Goal: Information Seeking & Learning: Learn about a topic

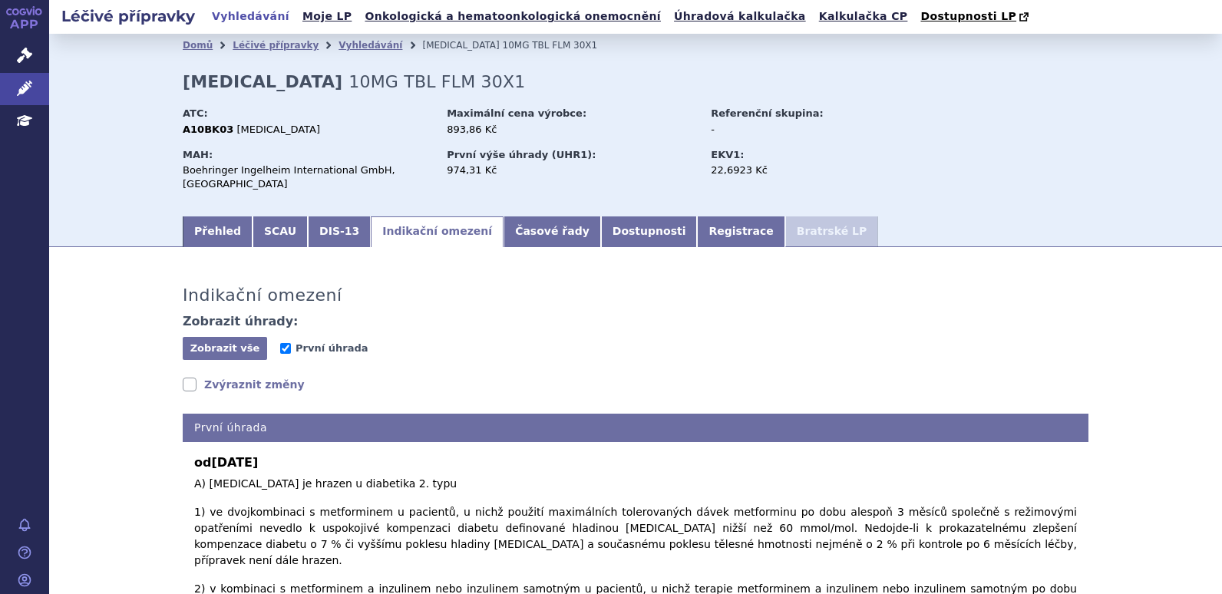
scroll to position [153, 0]
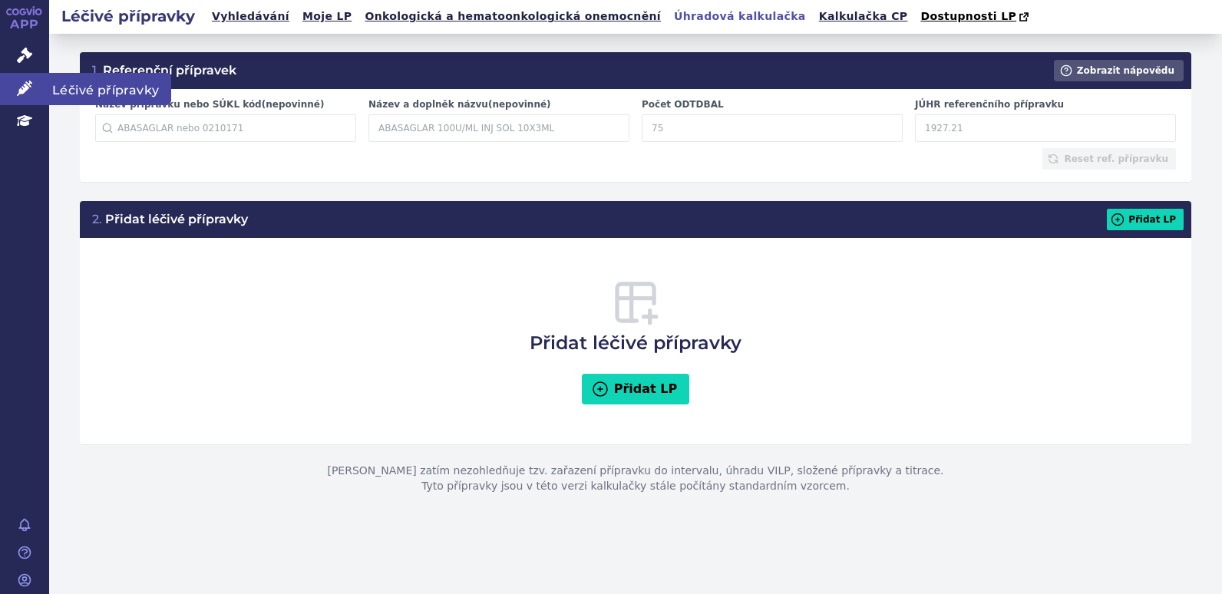
click at [38, 91] on link "Léčivé přípravky" at bounding box center [24, 89] width 49 height 32
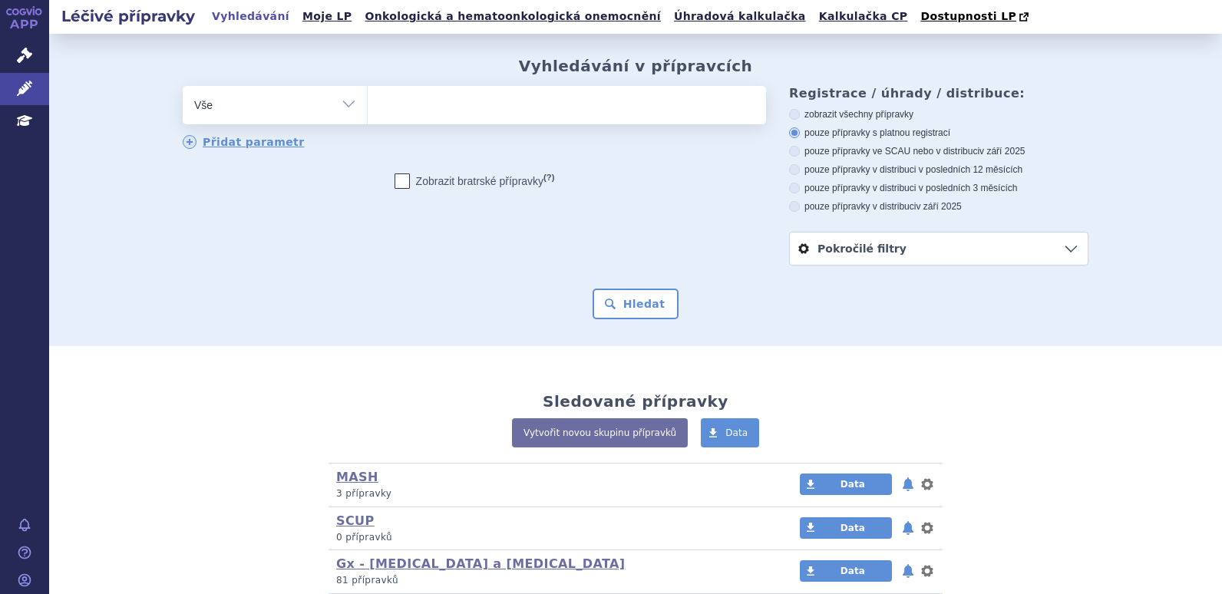
click at [552, 109] on ul at bounding box center [567, 102] width 398 height 32
click at [368, 109] on select at bounding box center [367, 104] width 1 height 38
click at [480, 103] on ul at bounding box center [567, 102] width 398 height 32
click at [368, 103] on select at bounding box center [367, 104] width 1 height 38
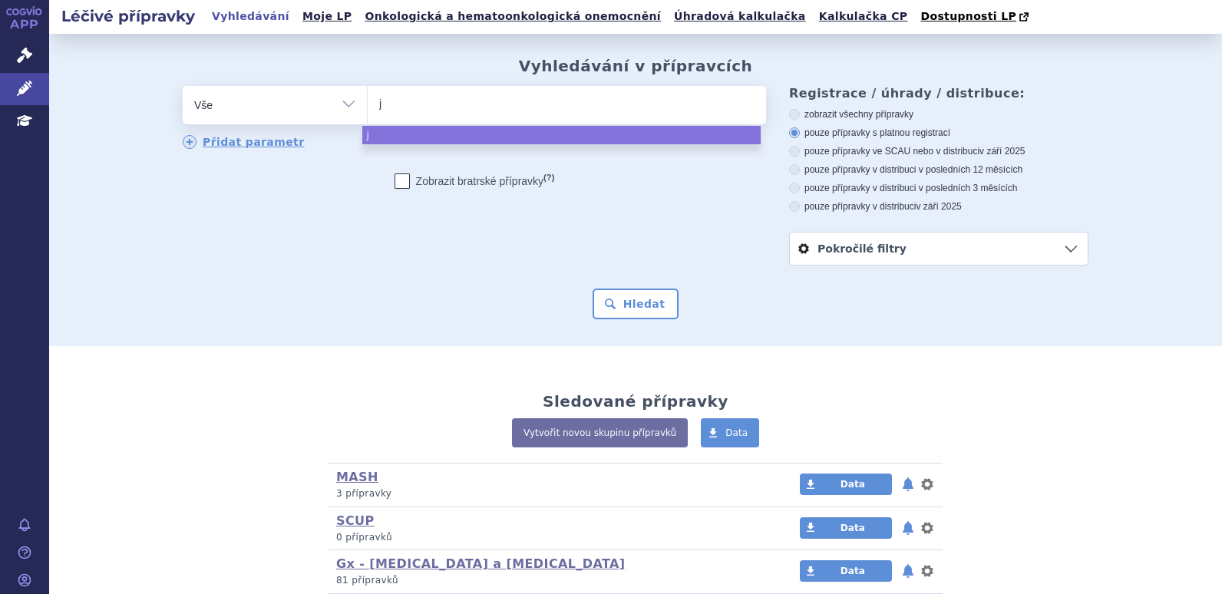
type input "ja"
type input "jard"
type input "jardia"
type input "jardian"
type input "jardianc"
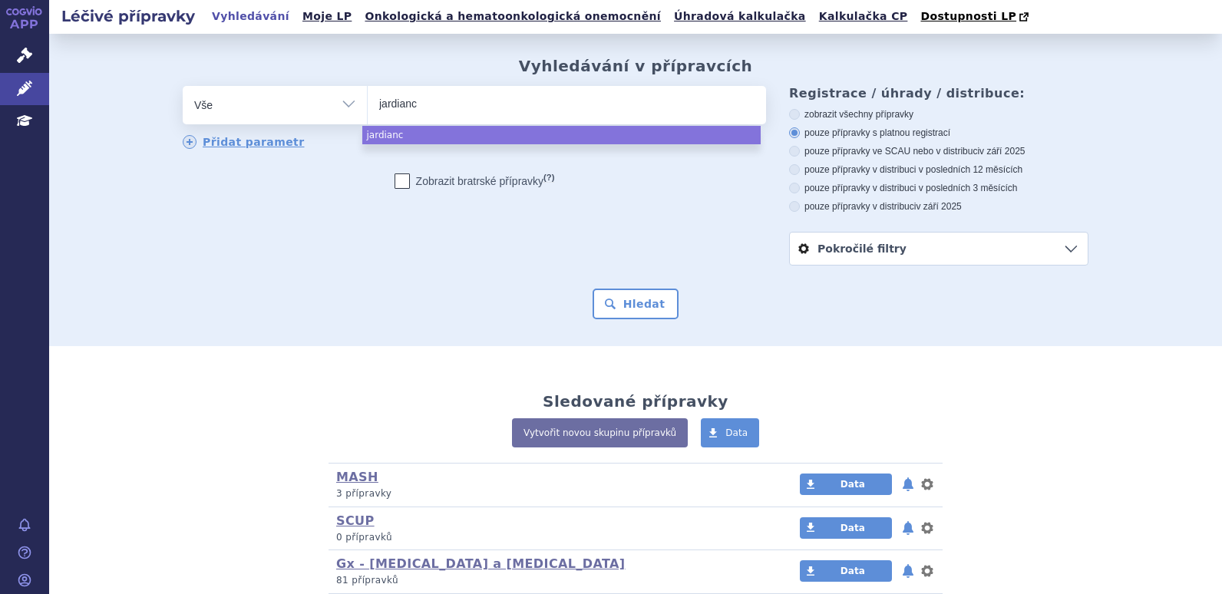
type input "[MEDICAL_DATA]"
select select "[MEDICAL_DATA]"
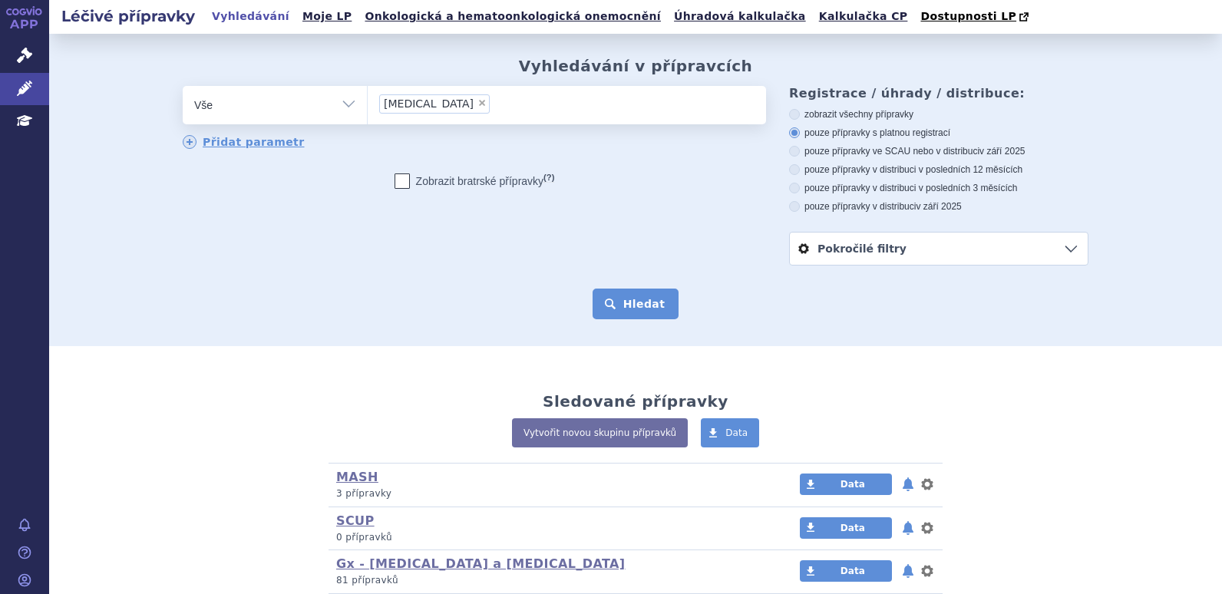
click at [608, 302] on button "Hledat" at bounding box center [635, 303] width 87 height 31
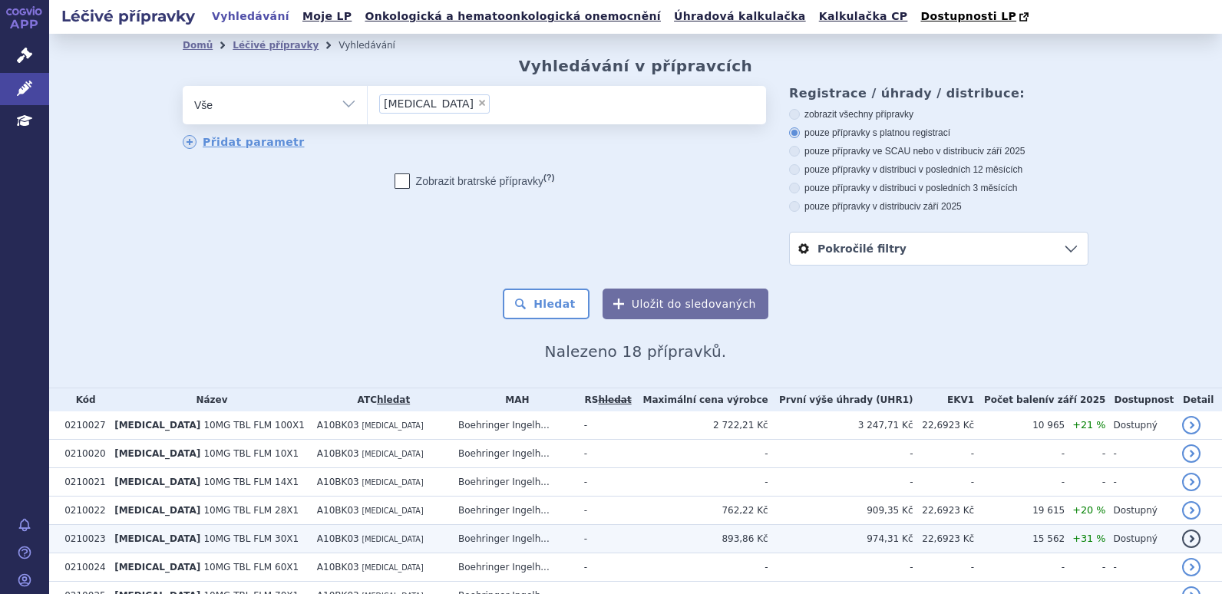
click at [379, 542] on span "[MEDICAL_DATA]" at bounding box center [391, 539] width 61 height 8
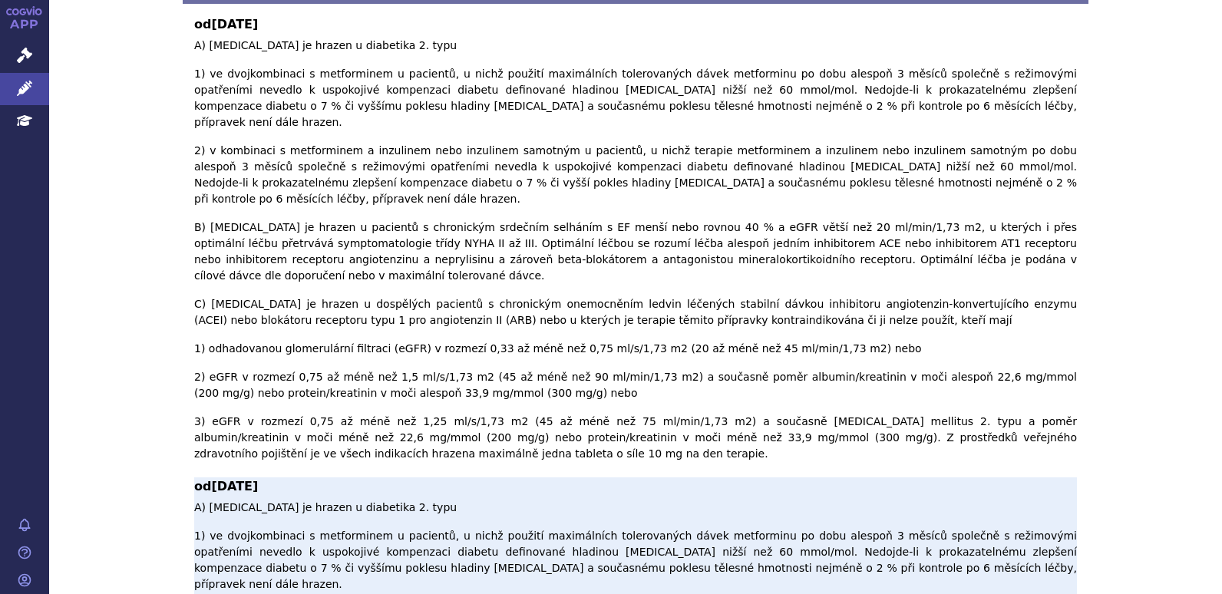
scroll to position [384, 0]
